Goal: Information Seeking & Learning: Get advice/opinions

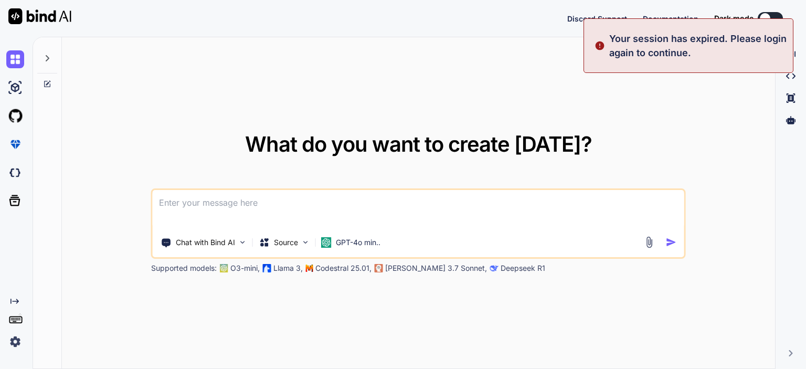
type textarea "x"
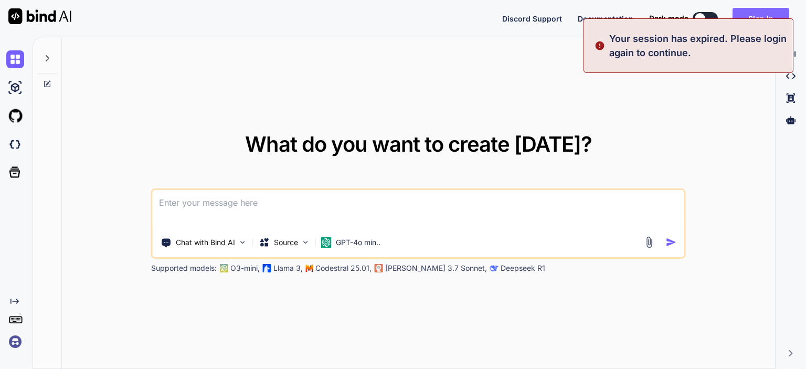
click at [757, 12] on button "Sign in" at bounding box center [760, 18] width 57 height 21
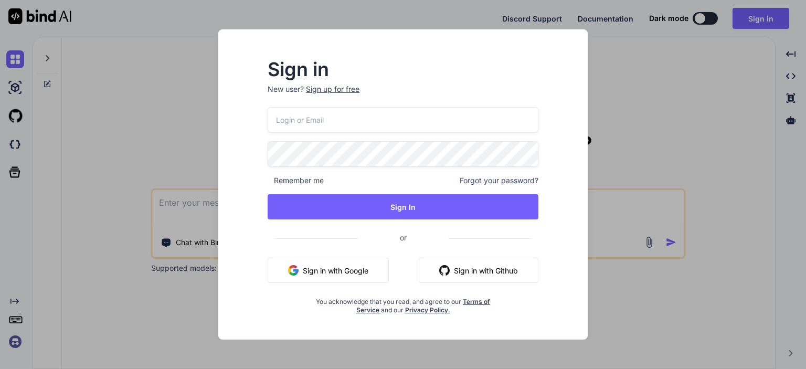
click at [347, 272] on button "Sign in with Google" at bounding box center [328, 270] width 121 height 25
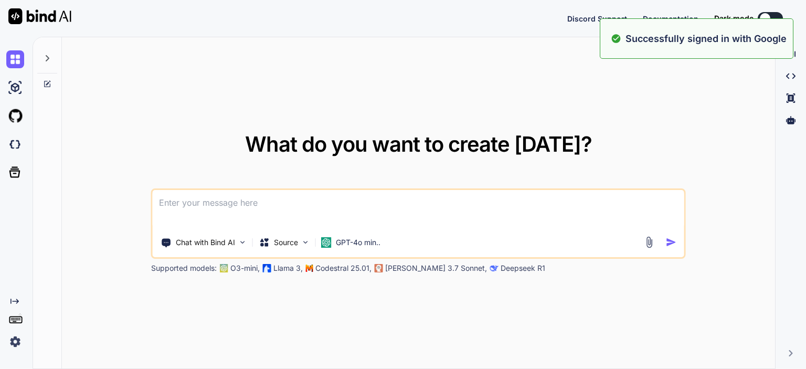
click at [322, 206] on textarea at bounding box center [419, 209] width 532 height 39
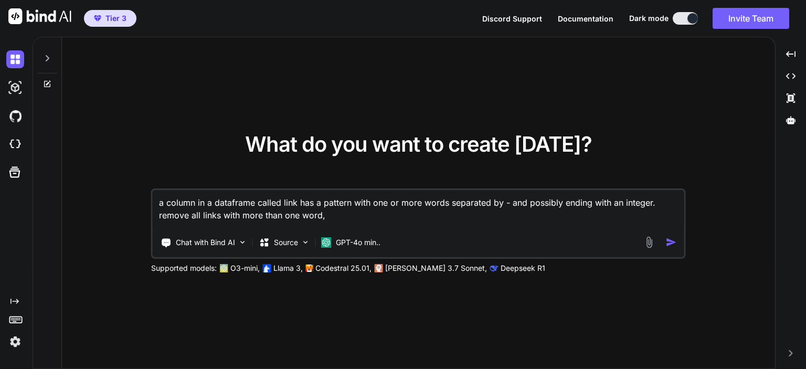
type textarea "a column in a dataframe called link has a pattern with one or more words separa…"
drag, startPoint x: 339, startPoint y: 217, endPoint x: 65, endPoint y: 179, distance: 276.9
click at [65, 179] on div "What do you want to create [DATE]? a column in a dataframe called link has a pa…" at bounding box center [418, 203] width 713 height 332
click at [147, 135] on div "What do you want to create [DATE]? a column in a dataframe called link has a pa…" at bounding box center [418, 203] width 713 height 332
drag, startPoint x: 336, startPoint y: 213, endPoint x: 99, endPoint y: 182, distance: 239.2
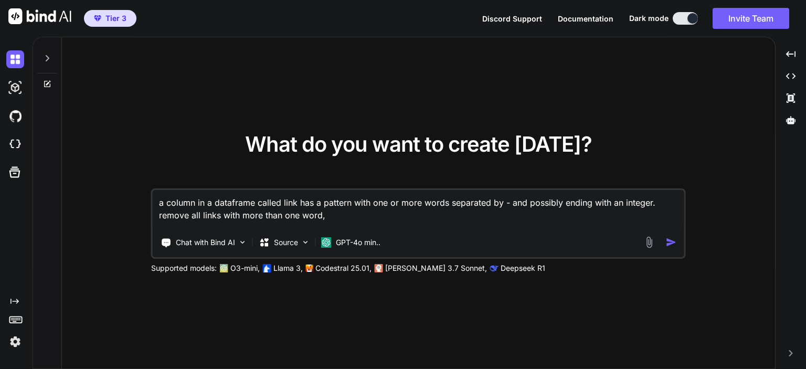
click at [99, 182] on div "What do you want to create [DATE]? a column in a dataframe called link has a pa…" at bounding box center [418, 203] width 713 height 332
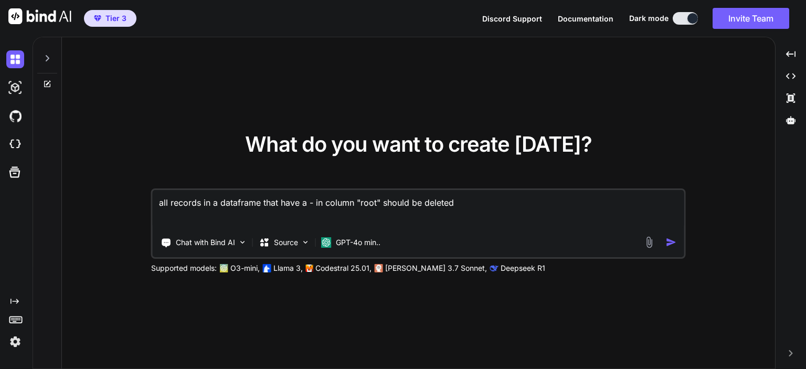
type textarea "all records in a dataframe that have a - in column "root" should be deleted."
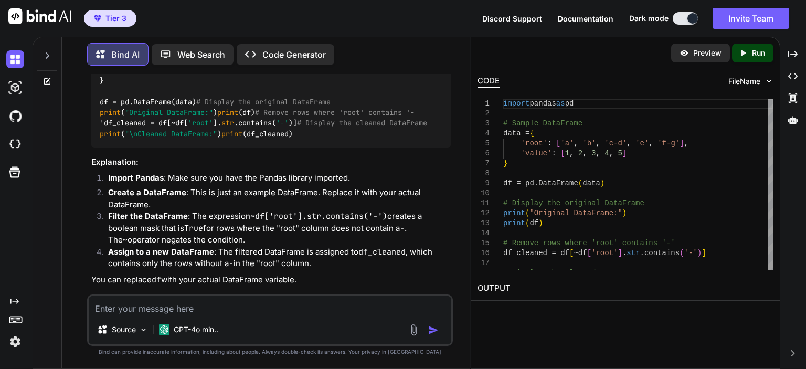
scroll to position [157, 0]
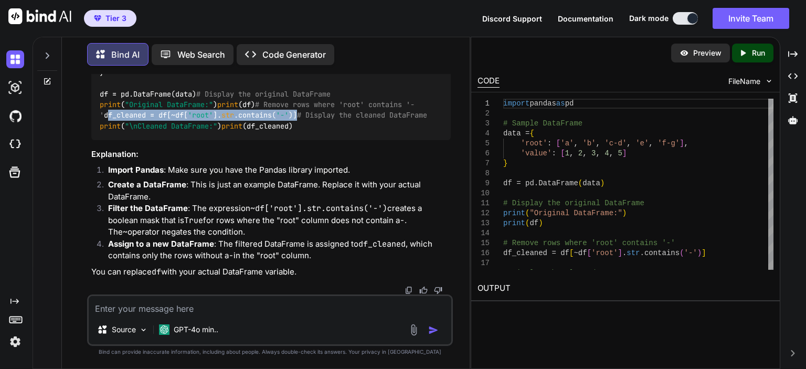
drag, startPoint x: 309, startPoint y: 195, endPoint x: 93, endPoint y: 195, distance: 215.7
click at [93, 140] on div "import pandas as pd # Sample DataFrame data = { 'root' : [ 'a' , 'b' , 'c-d' , …" at bounding box center [270, 89] width 359 height 102
copy code "df_cleaned = df[~df[ 'root' ]. str .contains( '-' )]"
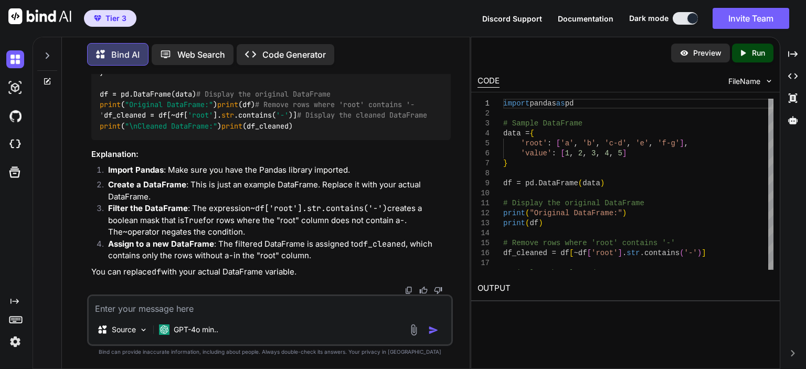
click at [301, 301] on textarea at bounding box center [270, 305] width 363 height 19
type textarea "line of code to wait"
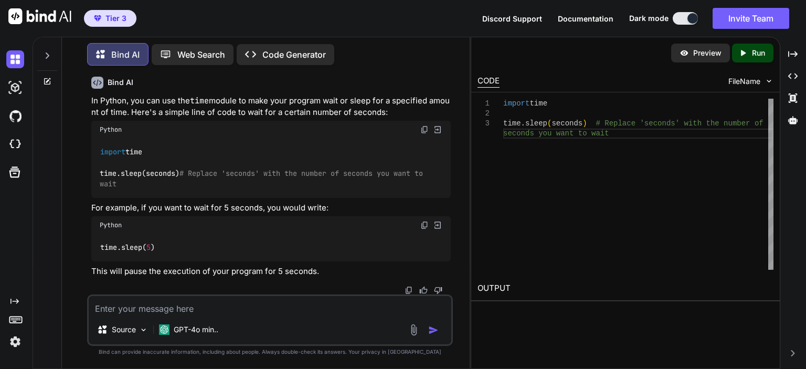
scroll to position [487, 0]
